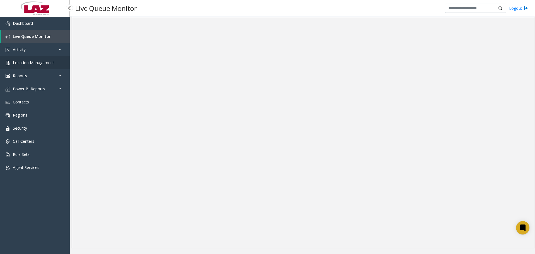
click at [36, 60] on span "Location Management" at bounding box center [33, 62] width 41 height 5
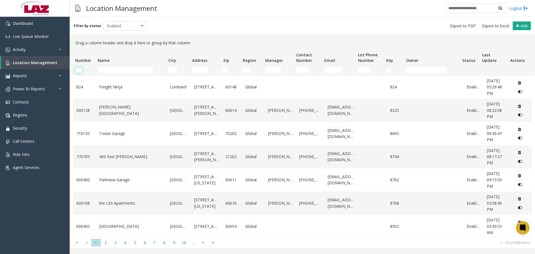
click at [80, 71] on input "Number Filter" at bounding box center [78, 70] width 7 height 6
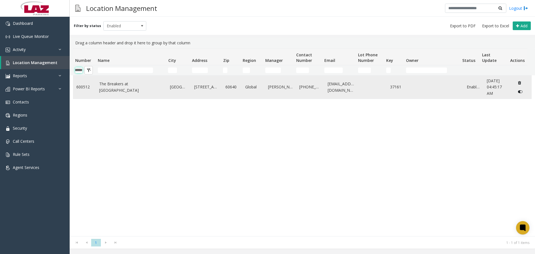
type input "******"
click at [90, 79] on td "600512" at bounding box center [84, 86] width 23 height 23
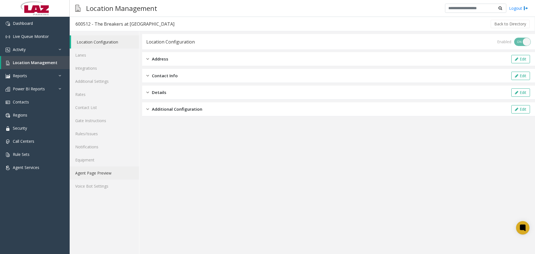
click at [99, 175] on link "Agent Page Preview" at bounding box center [104, 172] width 69 height 13
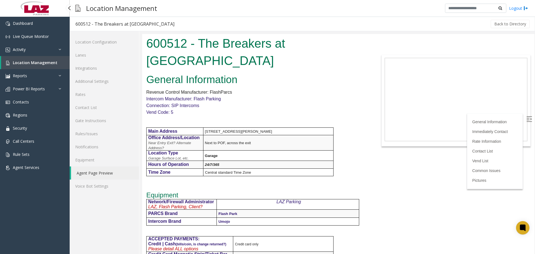
click at [27, 64] on span "Location Management" at bounding box center [35, 62] width 45 height 5
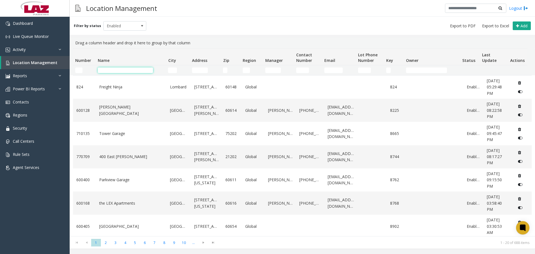
click at [106, 72] on input "Name Filter" at bounding box center [125, 70] width 55 height 6
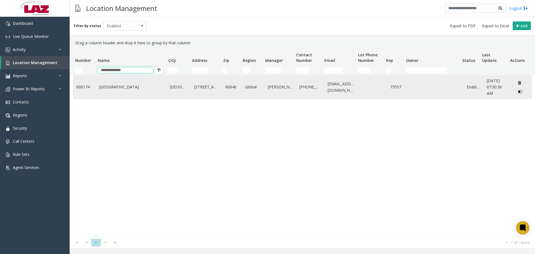
type input "**********"
click at [118, 89] on link "[GEOGRAPHIC_DATA]" at bounding box center [131, 87] width 64 height 6
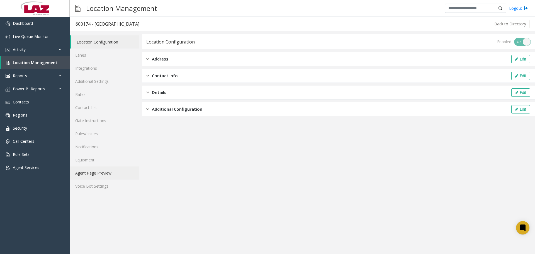
click at [113, 174] on link "Agent Page Preview" at bounding box center [104, 172] width 69 height 13
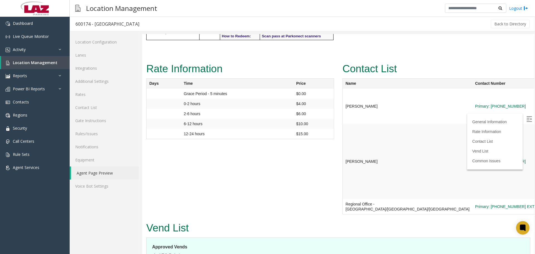
scroll to position [557, 0]
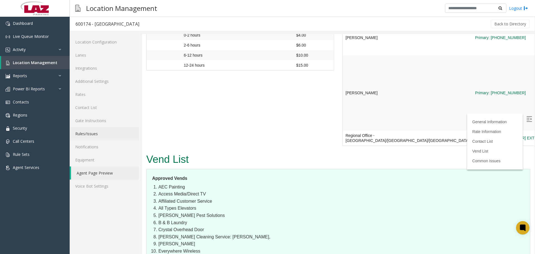
click at [97, 133] on link "Rules/Issues" at bounding box center [104, 133] width 69 height 13
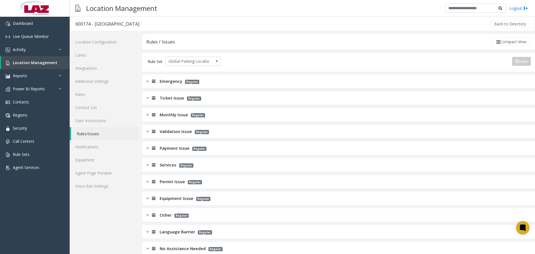
scroll to position [9, 0]
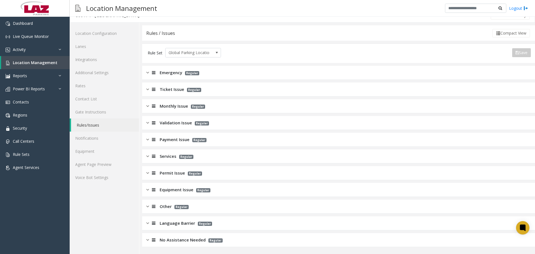
click at [174, 225] on span "Language Barrier" at bounding box center [177, 223] width 35 height 6
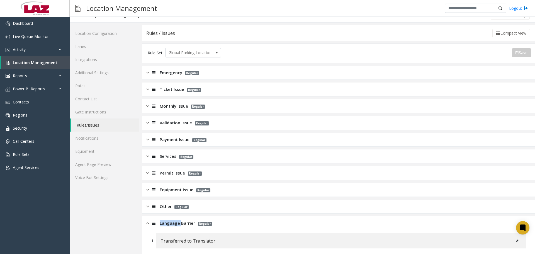
click at [174, 225] on span "Language Barrier" at bounding box center [177, 223] width 35 height 6
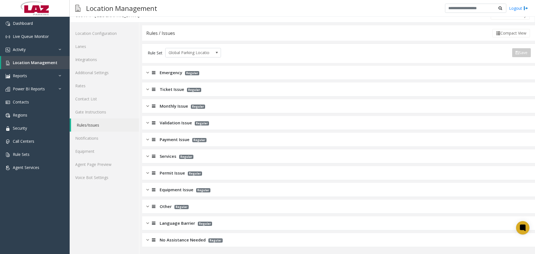
click at [172, 89] on span "Ticket Issue" at bounding box center [172, 89] width 25 height 6
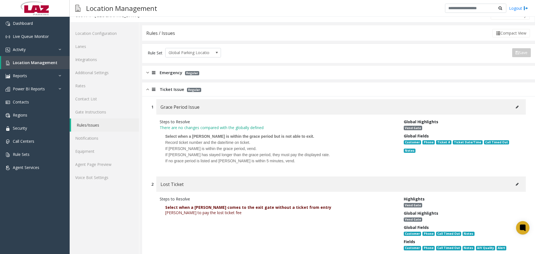
click at [172, 88] on span "Ticket Issue" at bounding box center [172, 89] width 25 height 6
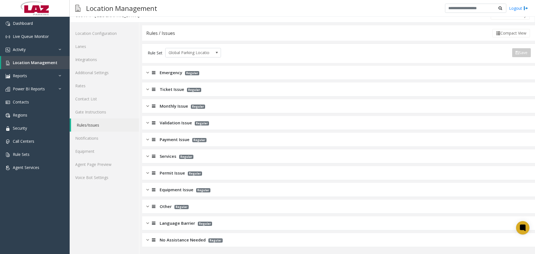
click at [170, 110] on div "Monthly Issue Regular" at bounding box center [338, 106] width 393 height 14
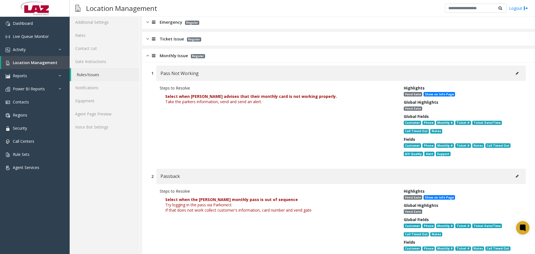
scroll to position [0, 0]
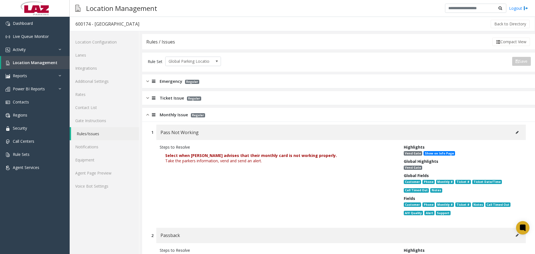
click at [169, 113] on span "Monthly Issue" at bounding box center [174, 114] width 28 height 6
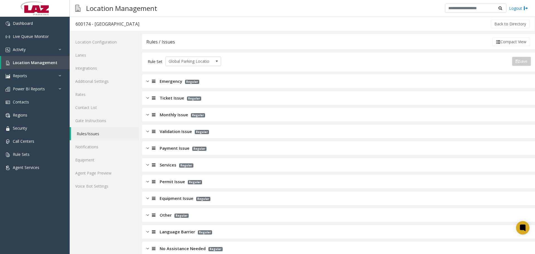
click at [173, 133] on span "Validation Issue" at bounding box center [176, 131] width 32 height 6
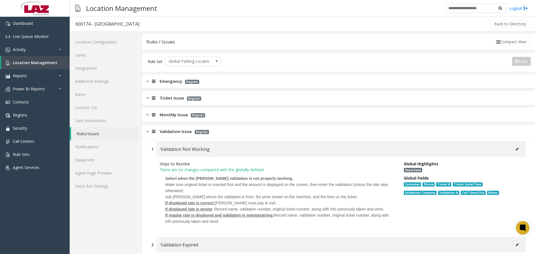
click at [173, 133] on span "Validation Issue" at bounding box center [176, 131] width 32 height 6
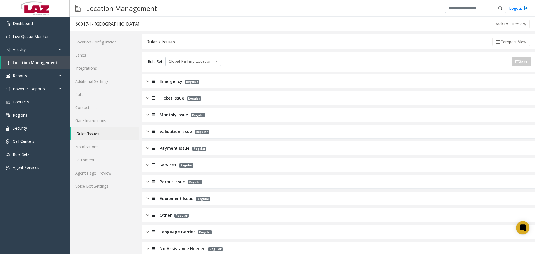
click at [189, 18] on div "Back to Directory" at bounding box center [337, 24] width 385 height 14
click at [45, 61] on span "Location Management" at bounding box center [35, 62] width 45 height 5
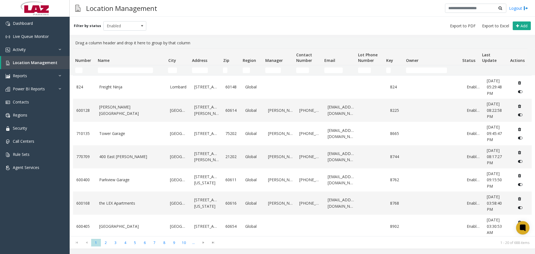
click at [75, 70] on td "Number Filter" at bounding box center [84, 70] width 23 height 10
click at [75, 70] on input "Number Filter" at bounding box center [78, 70] width 7 height 6
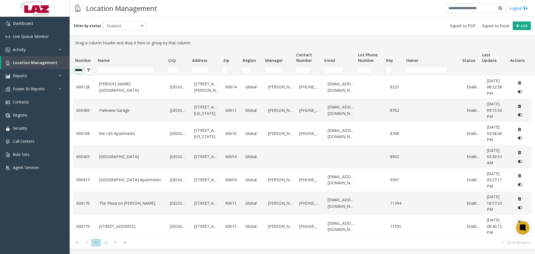
scroll to position [0, 9]
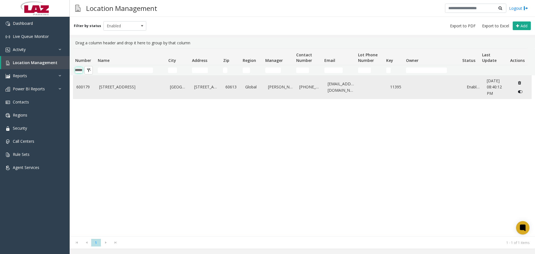
type input "******"
click at [91, 88] on link "600179" at bounding box center [84, 87] width 16 height 6
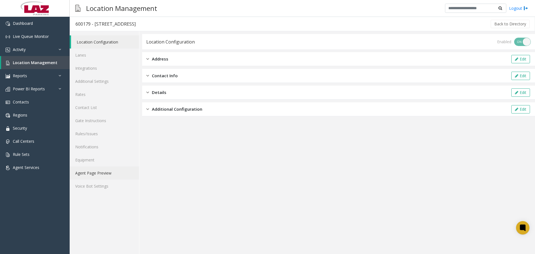
click at [99, 175] on link "Agent Page Preview" at bounding box center [104, 172] width 69 height 13
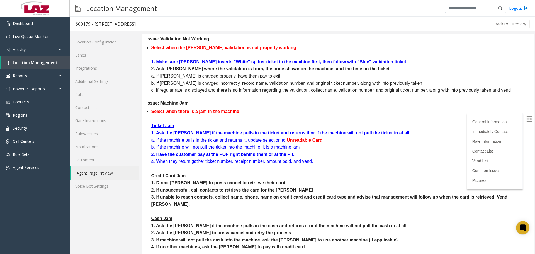
scroll to position [835, 0]
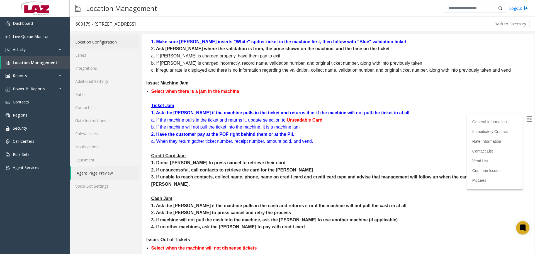
drag, startPoint x: 75, startPoint y: 55, endPoint x: 66, endPoint y: 60, distance: 10.5
drag, startPoint x: 66, startPoint y: 60, endPoint x: 56, endPoint y: 59, distance: 10.7
click at [56, 59] on link "Location Management" at bounding box center [35, 62] width 69 height 13
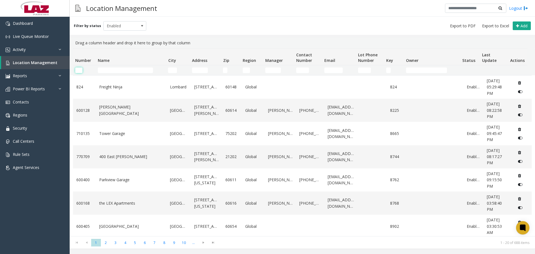
click at [79, 70] on input "Number Filter" at bounding box center [78, 70] width 7 height 6
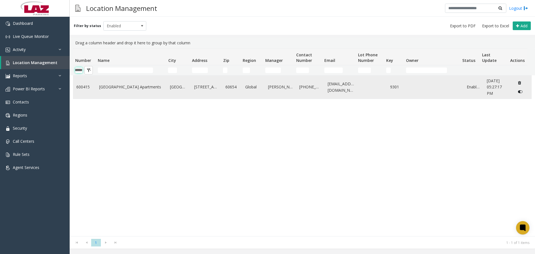
type input "******"
click at [121, 89] on link "[GEOGRAPHIC_DATA] Apartments" at bounding box center [131, 87] width 64 height 6
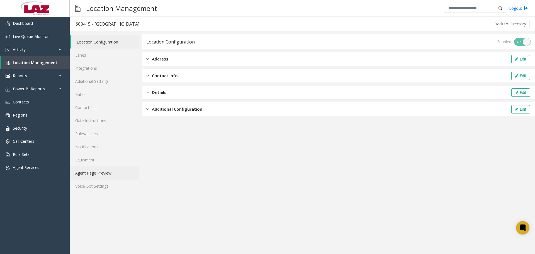
click at [113, 172] on link "Agent Page Preview" at bounding box center [104, 172] width 69 height 13
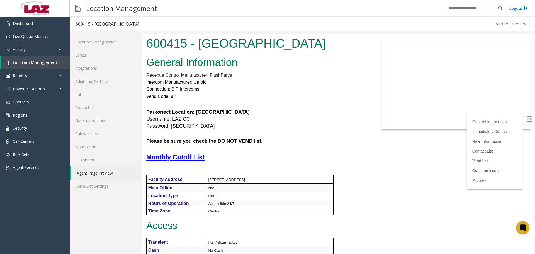
drag, startPoint x: 301, startPoint y: 120, endPoint x: 298, endPoint y: 122, distance: 3.4
click at [299, 122] on h5 "Parkonect Location : [GEOGRAPHIC_DATA] Garage Username: LAZ CC Password: [SECUR…" at bounding box center [256, 119] width 220 height 21
